Goal: Information Seeking & Learning: Learn about a topic

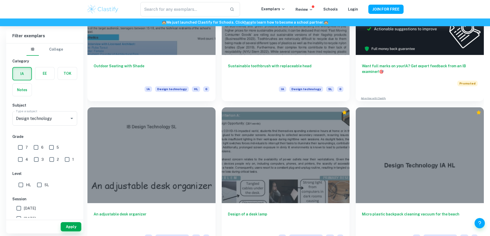
scroll to position [231, 0]
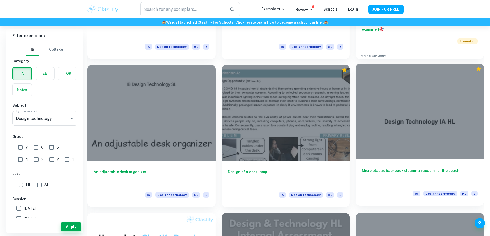
click at [362, 168] on h6 "Micro plastic backpack cleaning vacuum for the beach" at bounding box center [420, 176] width 116 height 17
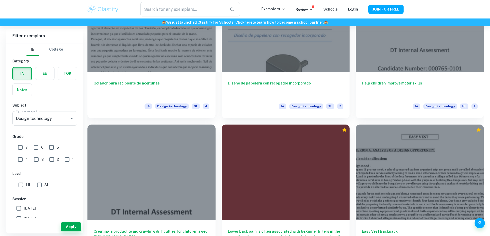
scroll to position [768, 0]
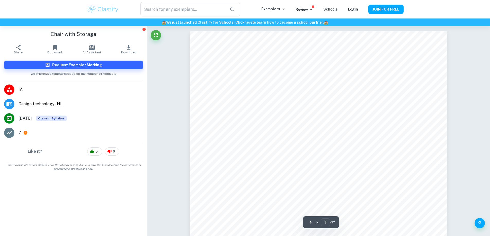
drag, startPoint x: 182, startPoint y: 138, endPoint x: 174, endPoint y: 141, distance: 8.0
drag, startPoint x: 172, startPoint y: 142, endPoint x: 170, endPoint y: 145, distance: 3.0
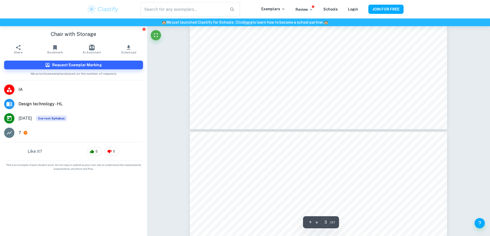
scroll to position [1079, 0]
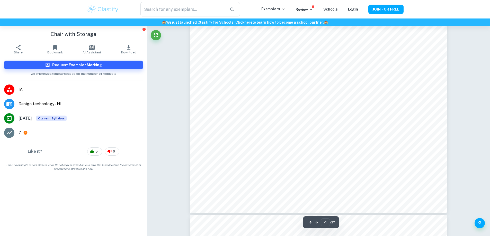
scroll to position [1465, 0]
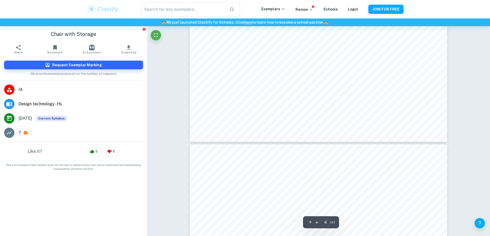
type input "5"
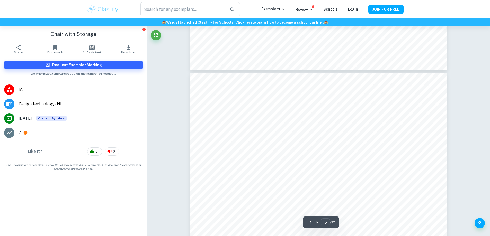
scroll to position [1516, 0]
